Goal: Task Accomplishment & Management: Manage account settings

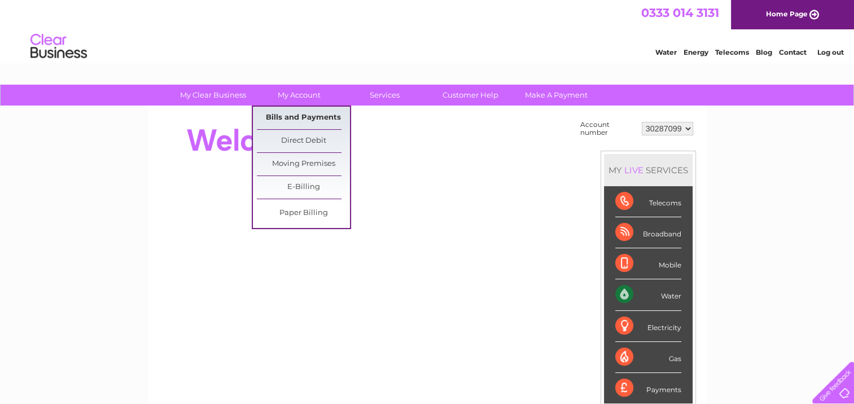
click at [292, 120] on link "Bills and Payments" at bounding box center [303, 118] width 93 height 23
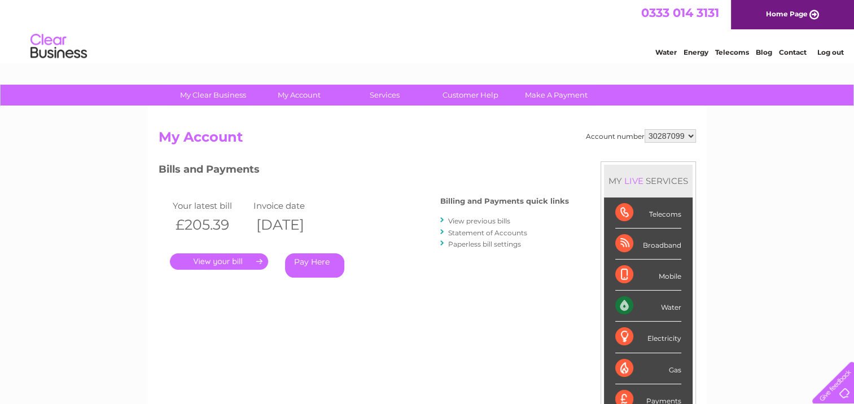
click at [231, 260] on link "." at bounding box center [219, 261] width 98 height 16
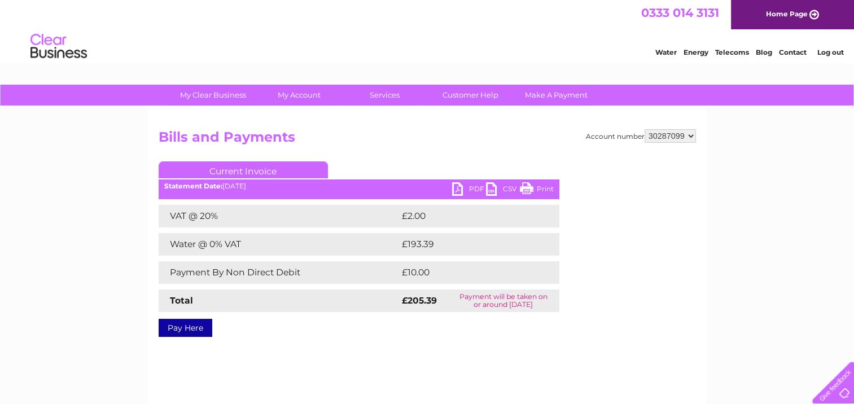
click at [458, 190] on link "PDF" at bounding box center [469, 190] width 34 height 16
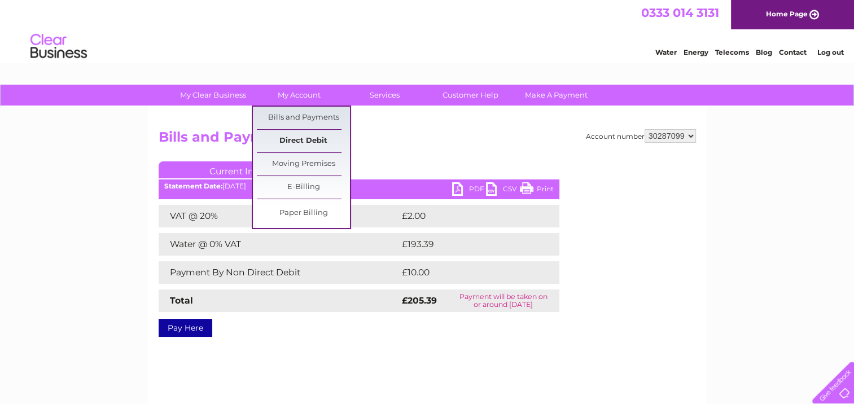
click at [302, 143] on link "Direct Debit" at bounding box center [303, 141] width 93 height 23
